Goal: Information Seeking & Learning: Find specific fact

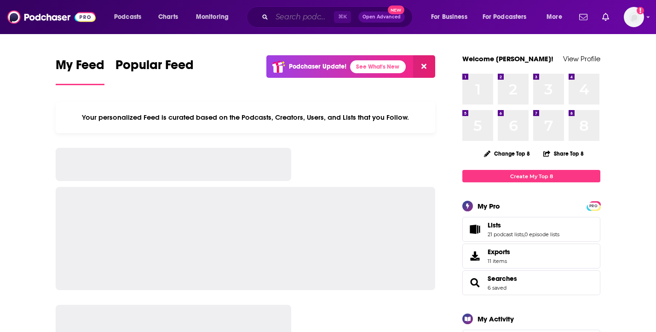
click at [309, 16] on input "Search podcasts, credits, & more..." at bounding box center [303, 17] width 62 height 15
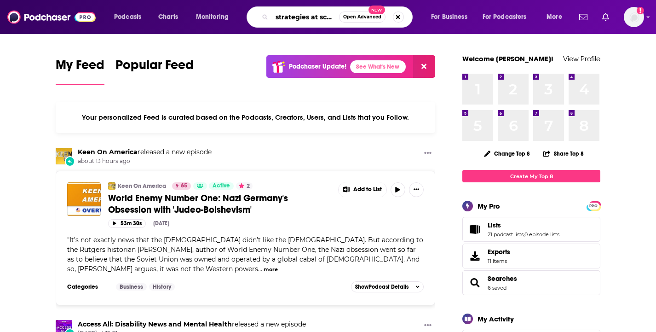
scroll to position [0, 2]
type input "strategies at scale"
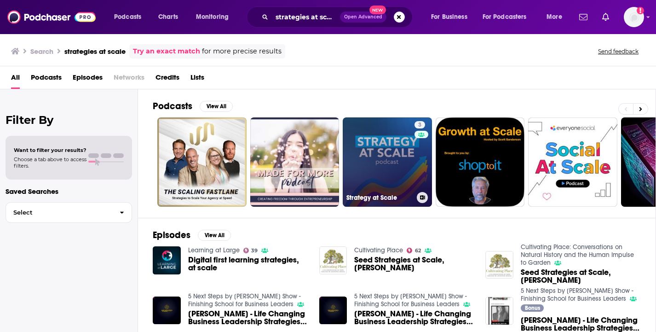
click at [379, 158] on link "3 Strategy at Scale" at bounding box center [387, 161] width 89 height 89
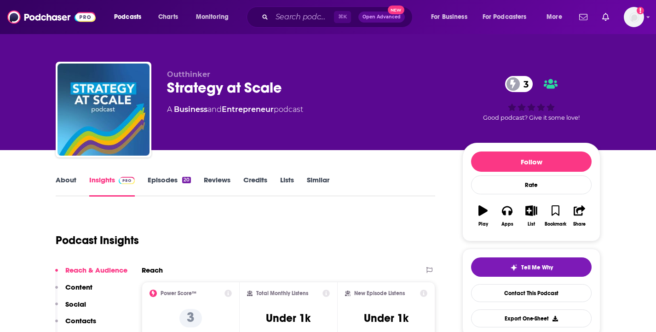
click at [60, 185] on link "About" at bounding box center [66, 185] width 21 height 21
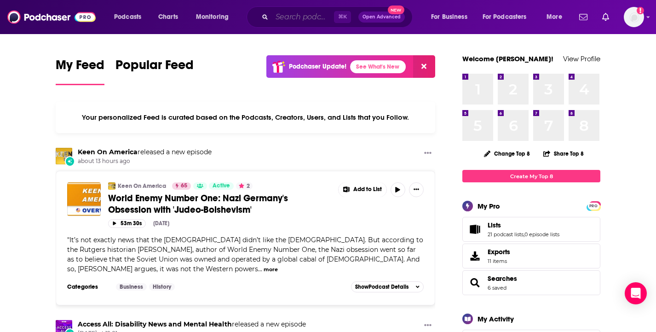
click at [302, 20] on input "Search podcasts, credits, & more..." at bounding box center [303, 17] width 62 height 15
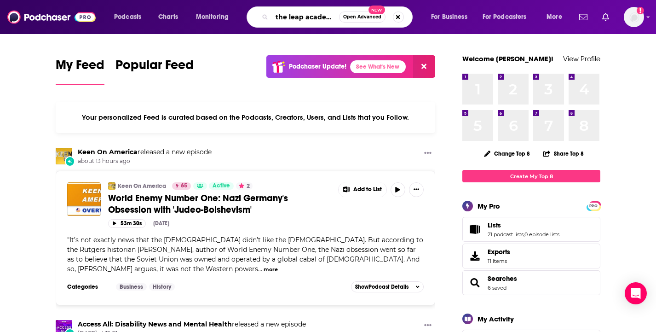
scroll to position [0, 1]
type input "the leap academy"
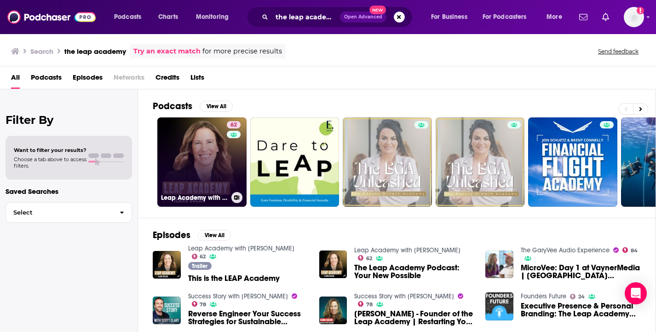
click at [194, 158] on link "62 Leap Academy with [PERSON_NAME]" at bounding box center [201, 161] width 89 height 89
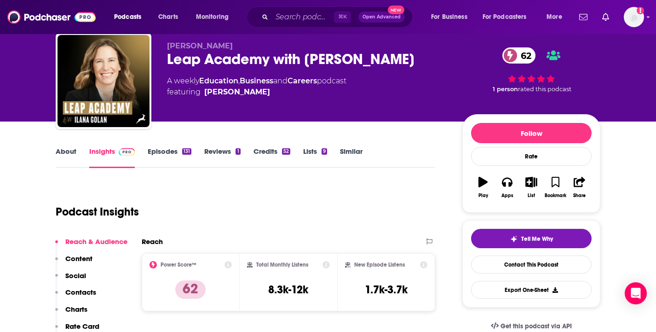
scroll to position [72, 0]
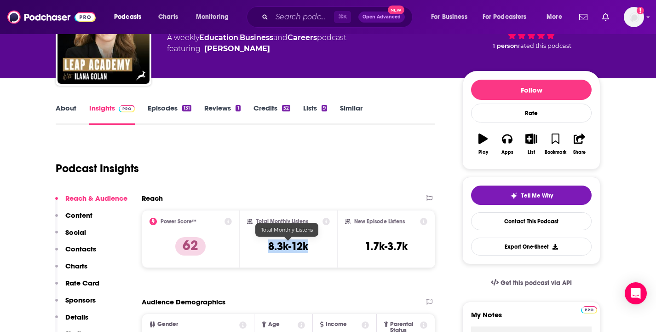
drag, startPoint x: 311, startPoint y: 243, endPoint x: 267, endPoint y: 244, distance: 43.7
click at [267, 244] on div "Total Monthly Listens 8.3k-12k" at bounding box center [288, 239] width 83 height 42
copy h3 "8.3k-12k"
